Goal: Information Seeking & Learning: Learn about a topic

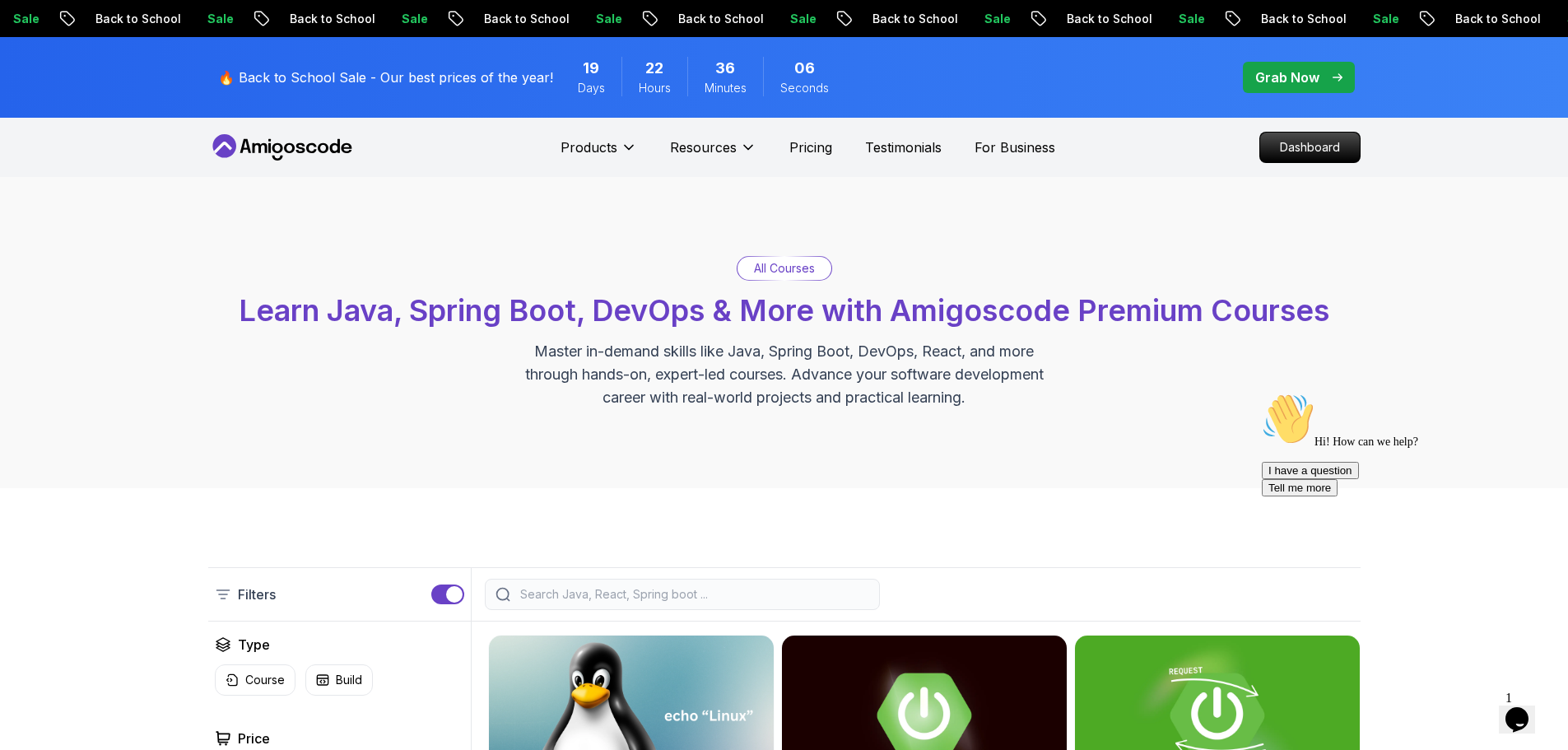
click at [1111, 67] on span "pre-order" at bounding box center [1298, 77] width 112 height 32
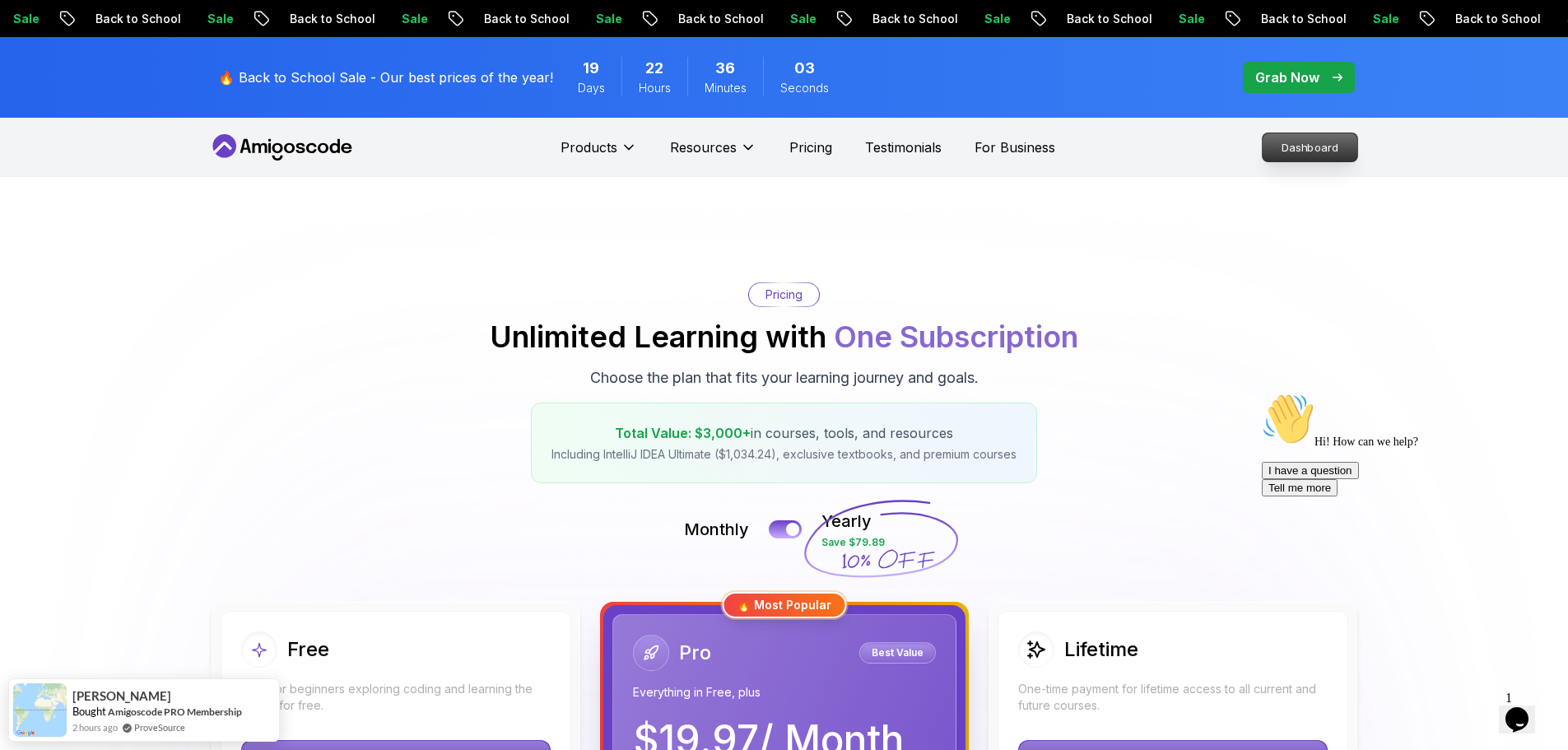
click at [1111, 146] on p "Dashboard" at bounding box center [1309, 146] width 95 height 28
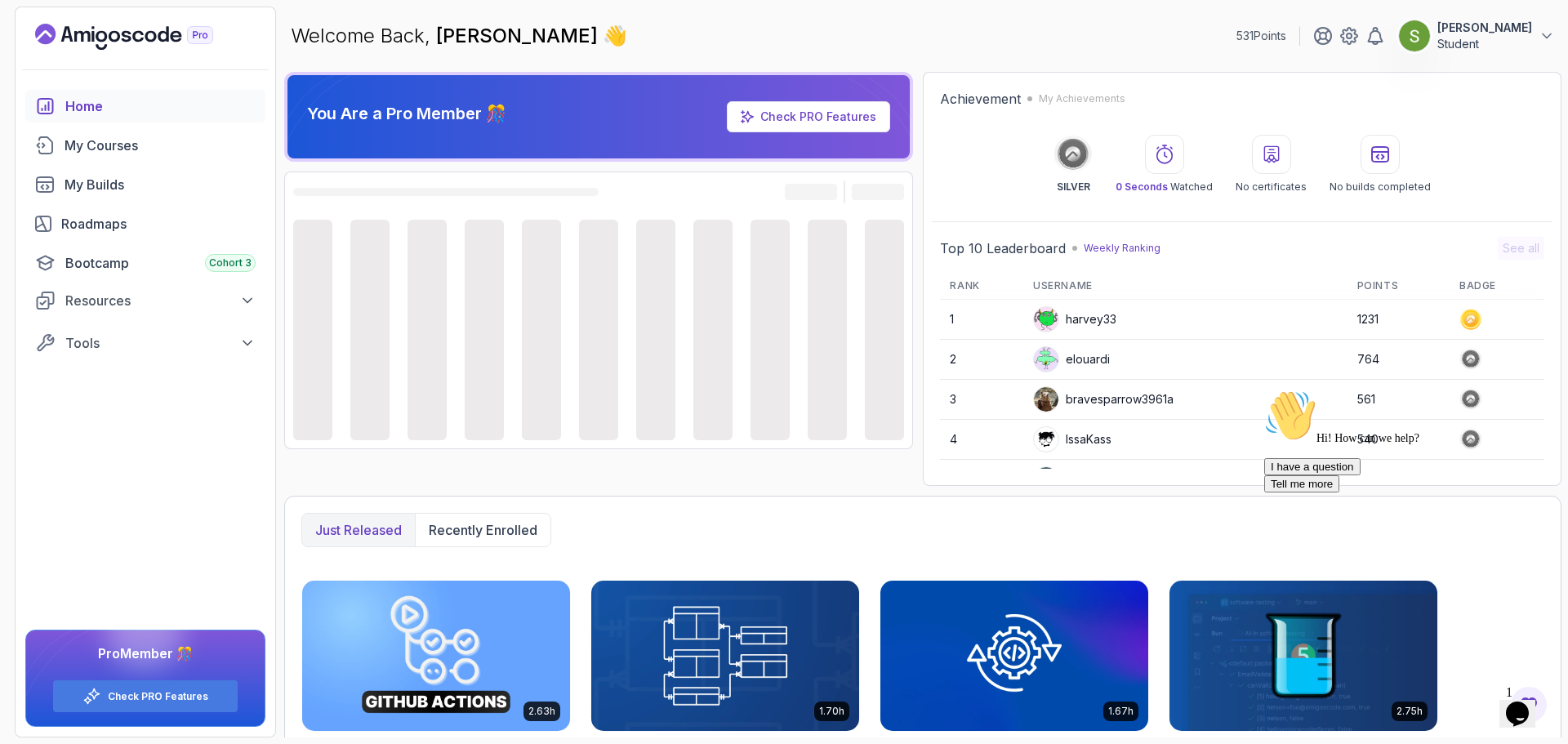
click at [1103, 390] on div at bounding box center [1411, 390] width 294 height 0
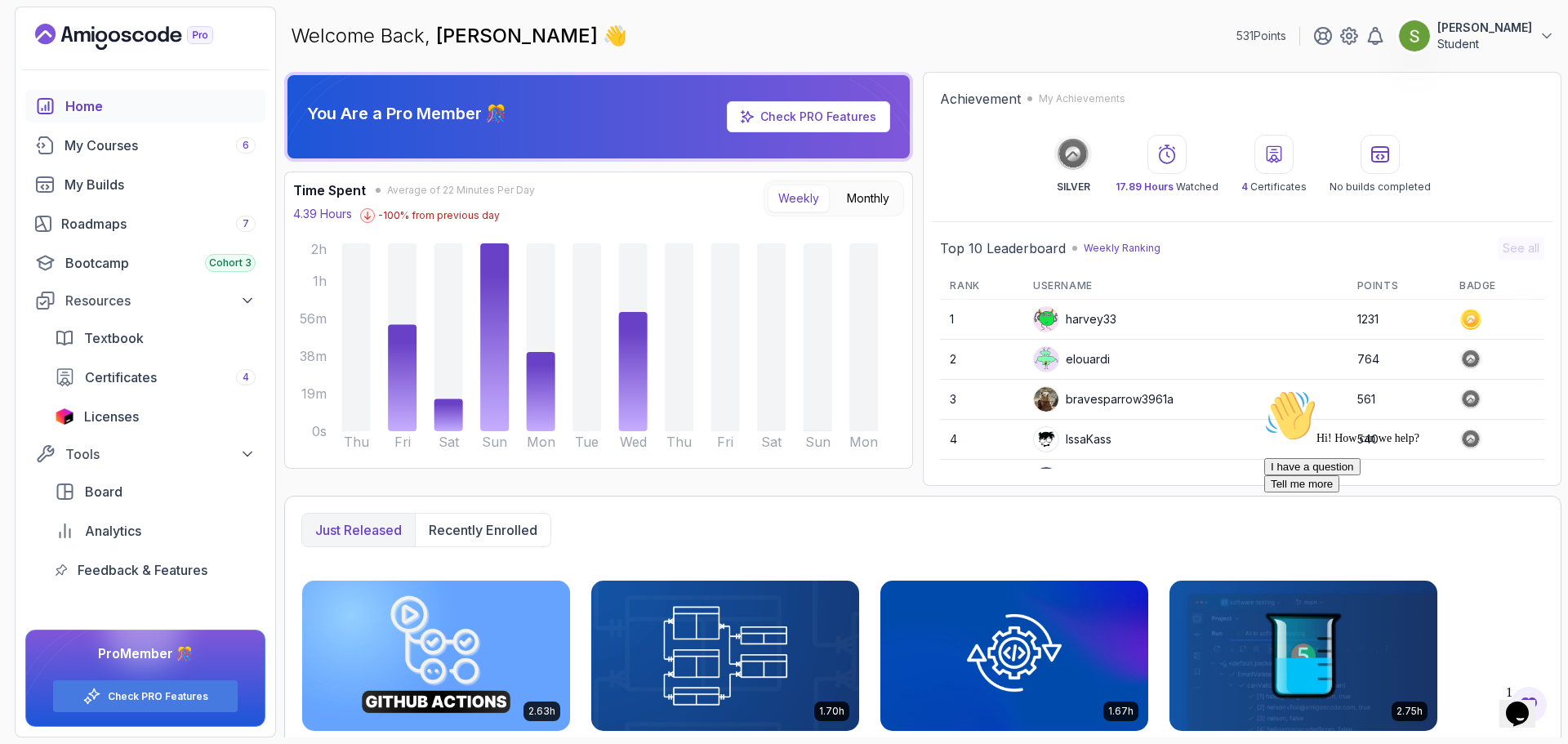
click at [1103, 390] on icon "Chat attention grabber" at bounding box center [1264, 390] width 0 height 0
click at [1103, 489] on icon "Close" at bounding box center [1474, 708] width 0 height 14
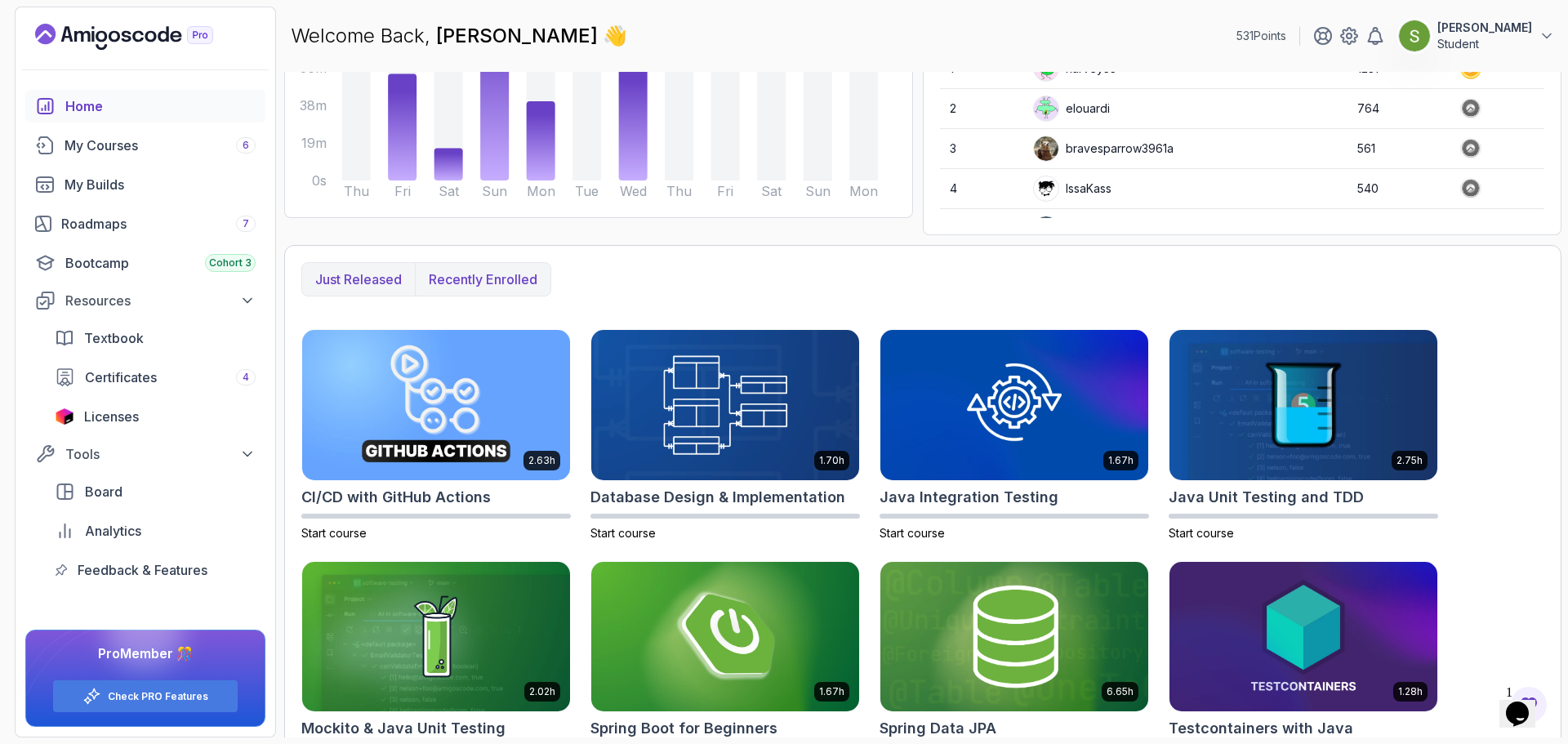
click at [529, 272] on p "Recently enrolled" at bounding box center [483, 279] width 108 height 20
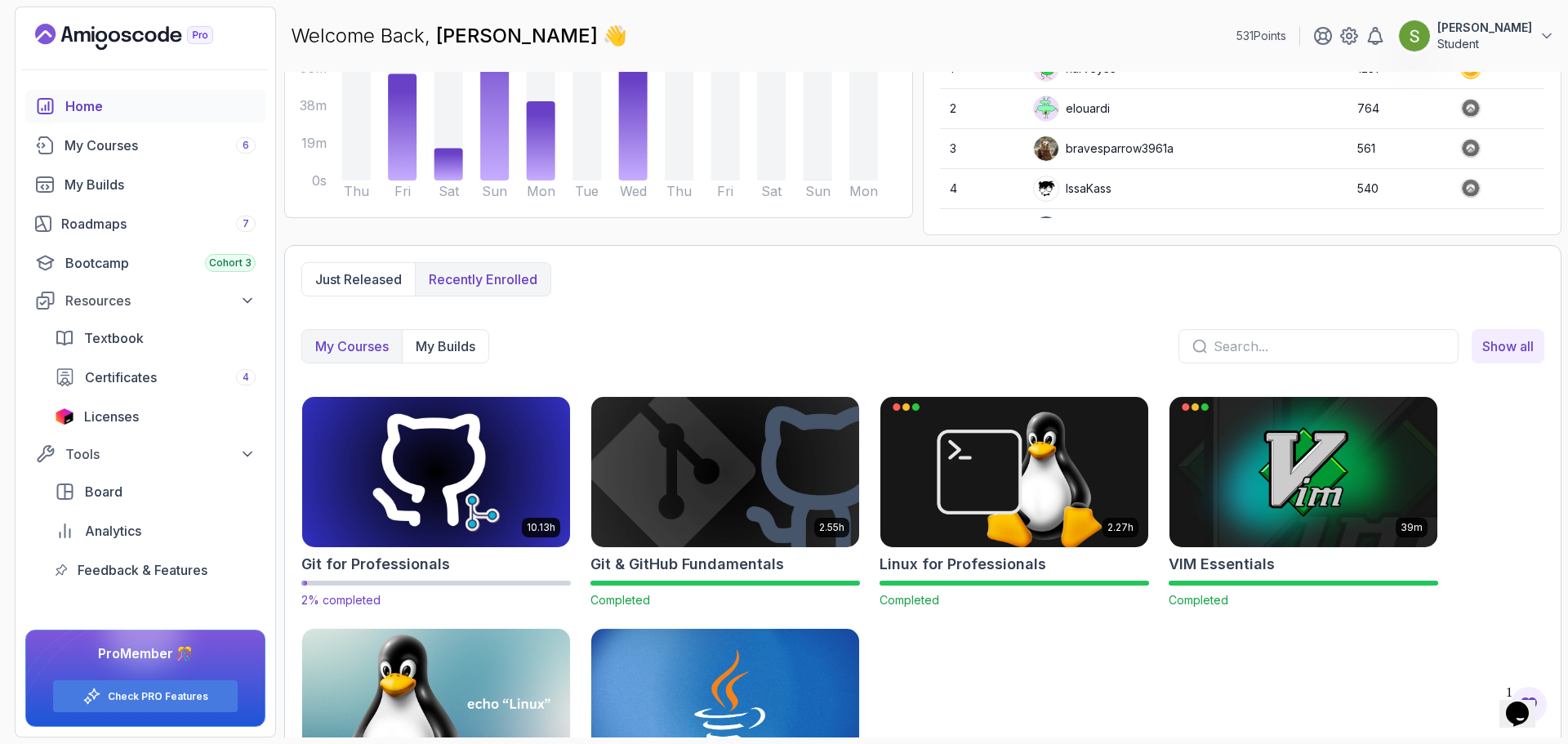
click at [501, 489] on img at bounding box center [437, 472] width 281 height 158
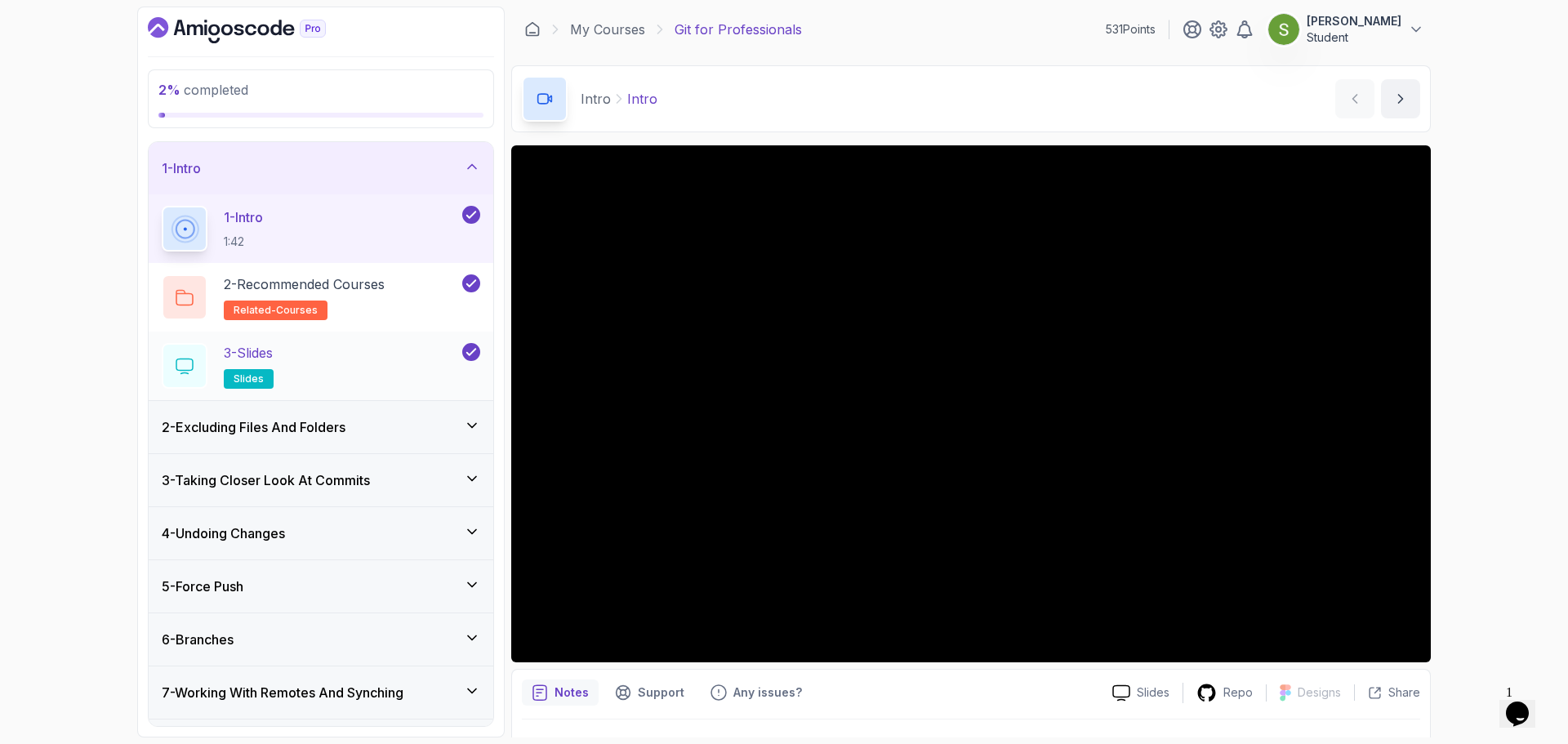
click at [379, 355] on div "3 - Slides slides" at bounding box center [309, 365] width 297 height 46
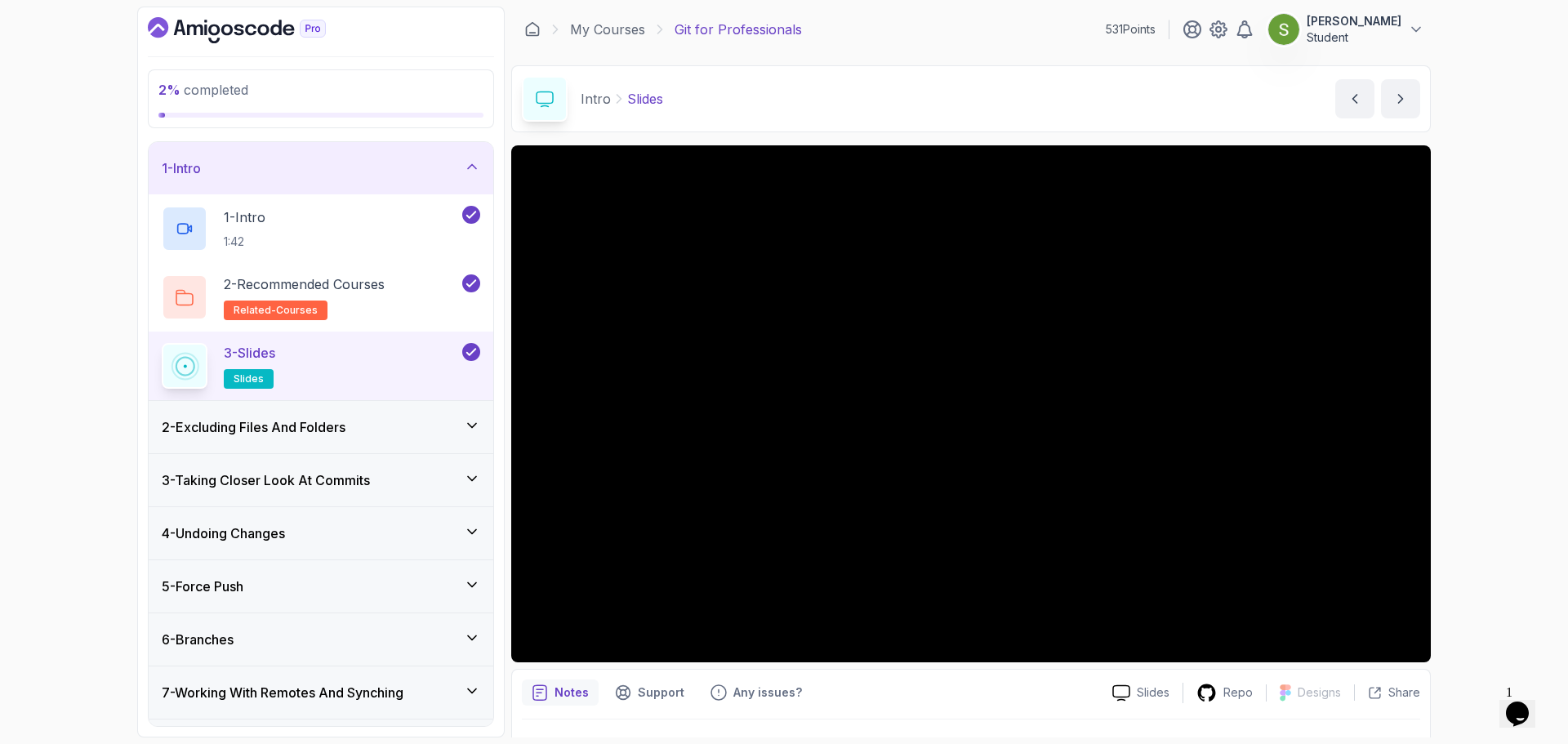
click at [331, 442] on div "2 - Excluding Files And Folders" at bounding box center [321, 427] width 345 height 52
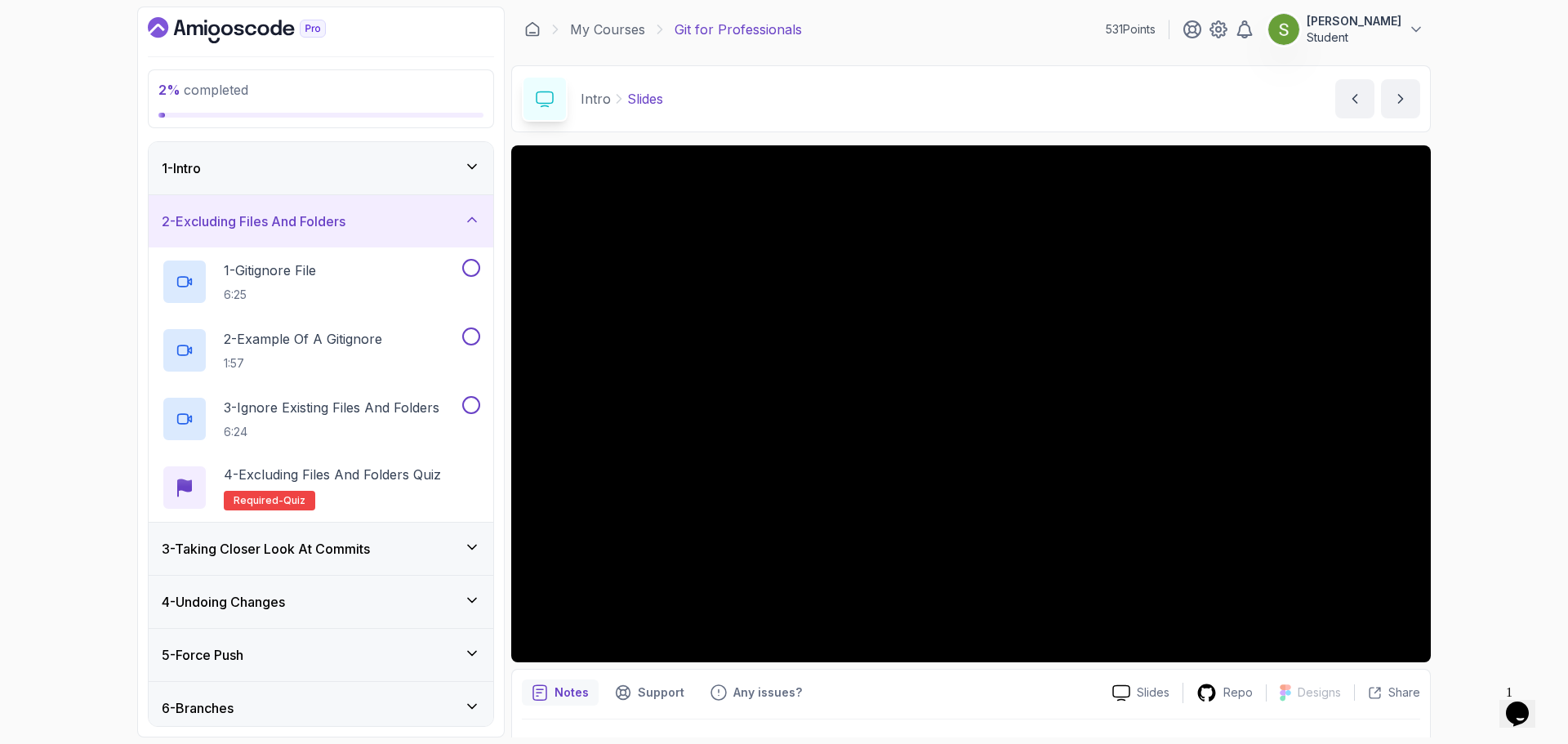
click at [60, 340] on div "2 % completed 1 - Intro 2 - Excluding Files And Folders 1 - Gitignore File 6:25…" at bounding box center [784, 372] width 1568 height 744
